Goal: Transaction & Acquisition: Purchase product/service

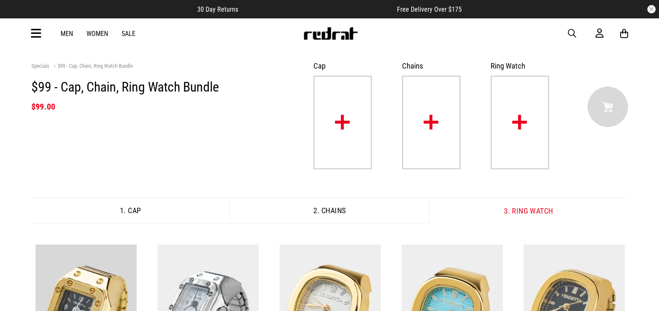
scroll to position [112, 0]
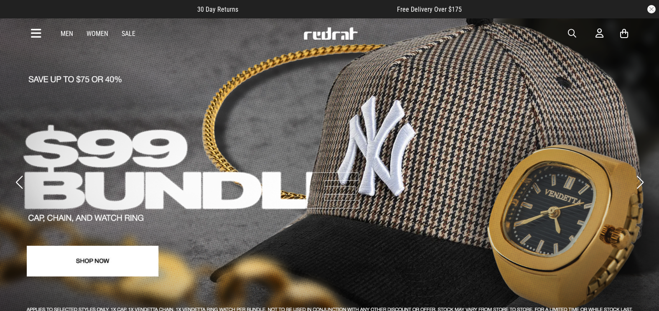
click at [572, 31] on span "button" at bounding box center [572, 33] width 8 height 10
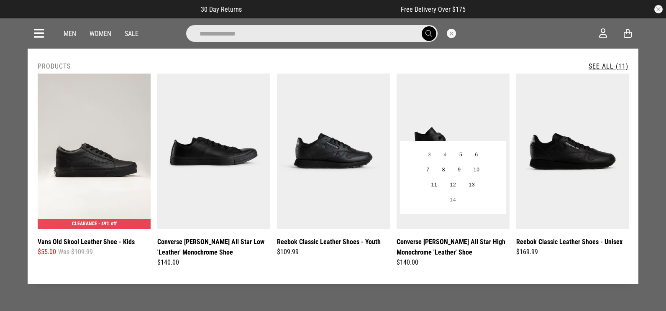
type input "**********"
click at [418, 128] on img at bounding box center [452, 152] width 113 height 156
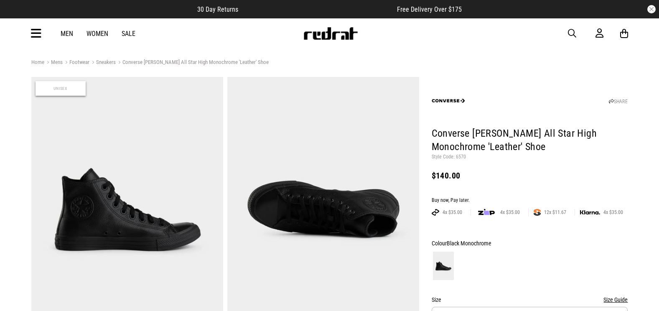
click at [457, 155] on p "Style Code: 6570" at bounding box center [530, 157] width 197 height 7
click at [36, 33] on icon at bounding box center [36, 34] width 10 height 14
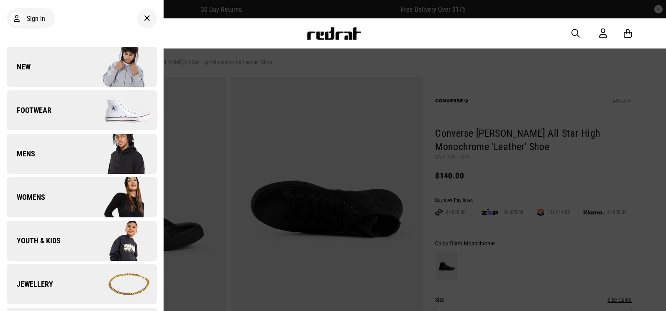
click at [90, 63] on img at bounding box center [119, 67] width 75 height 42
